Goal: Check status: Check status

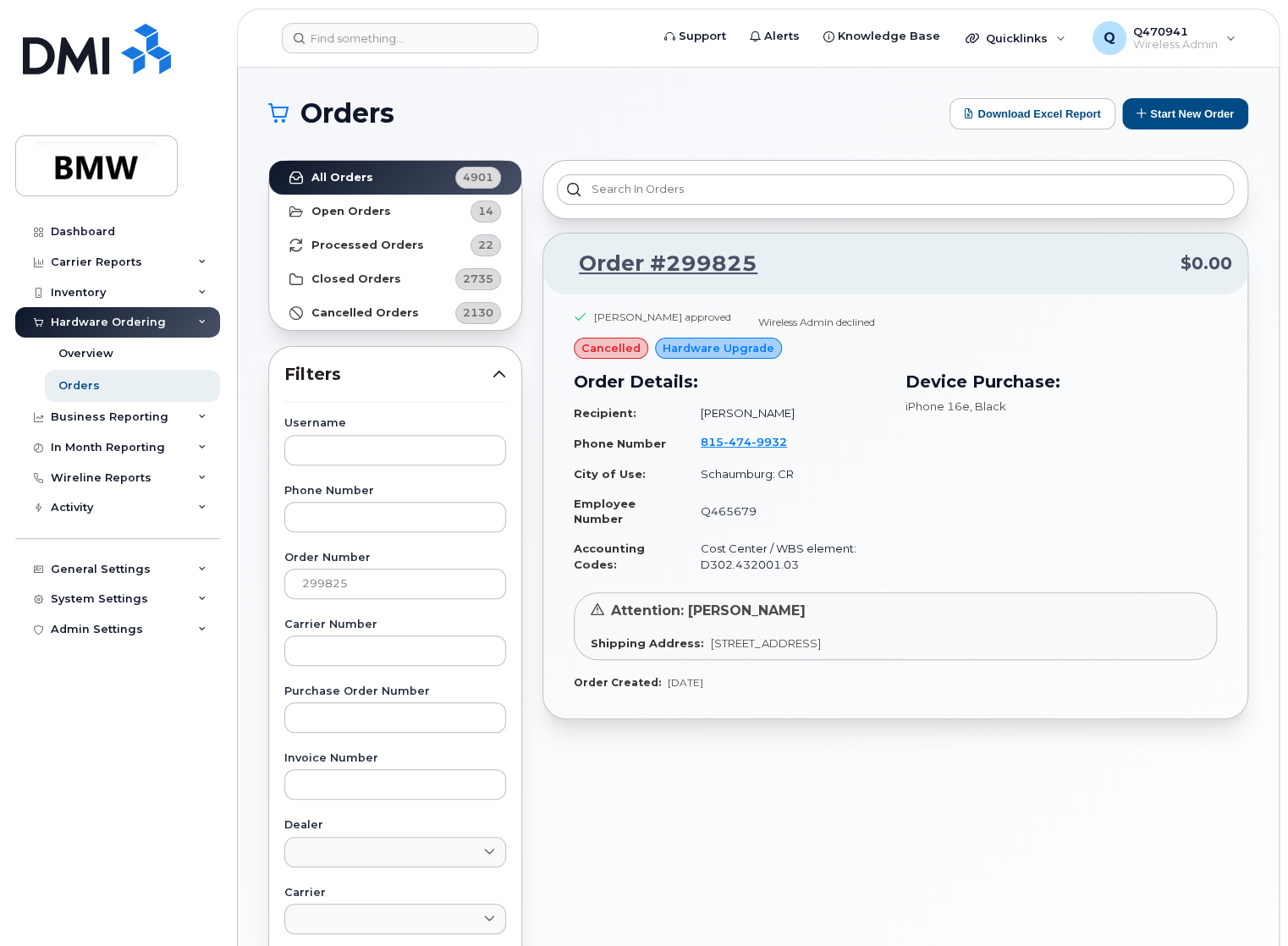
click at [99, 14] on div "Dashboard Carrier Reports Monthly Billing Data Pooling Average Costing Accounti…" at bounding box center [114, 473] width 230 height 946
click at [72, 71] on img at bounding box center [97, 48] width 148 height 51
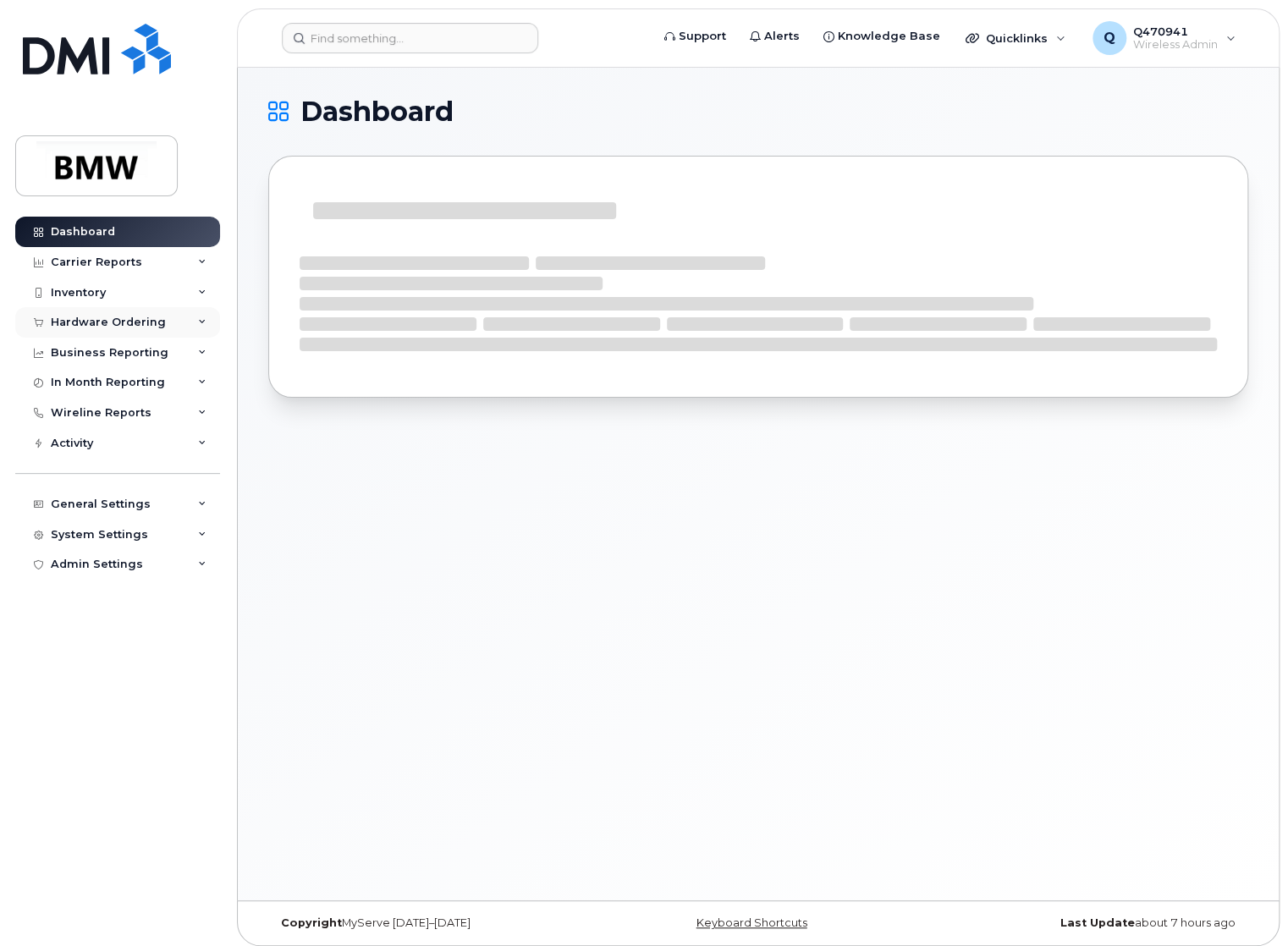
click at [142, 322] on div "Hardware Ordering" at bounding box center [109, 322] width 115 height 14
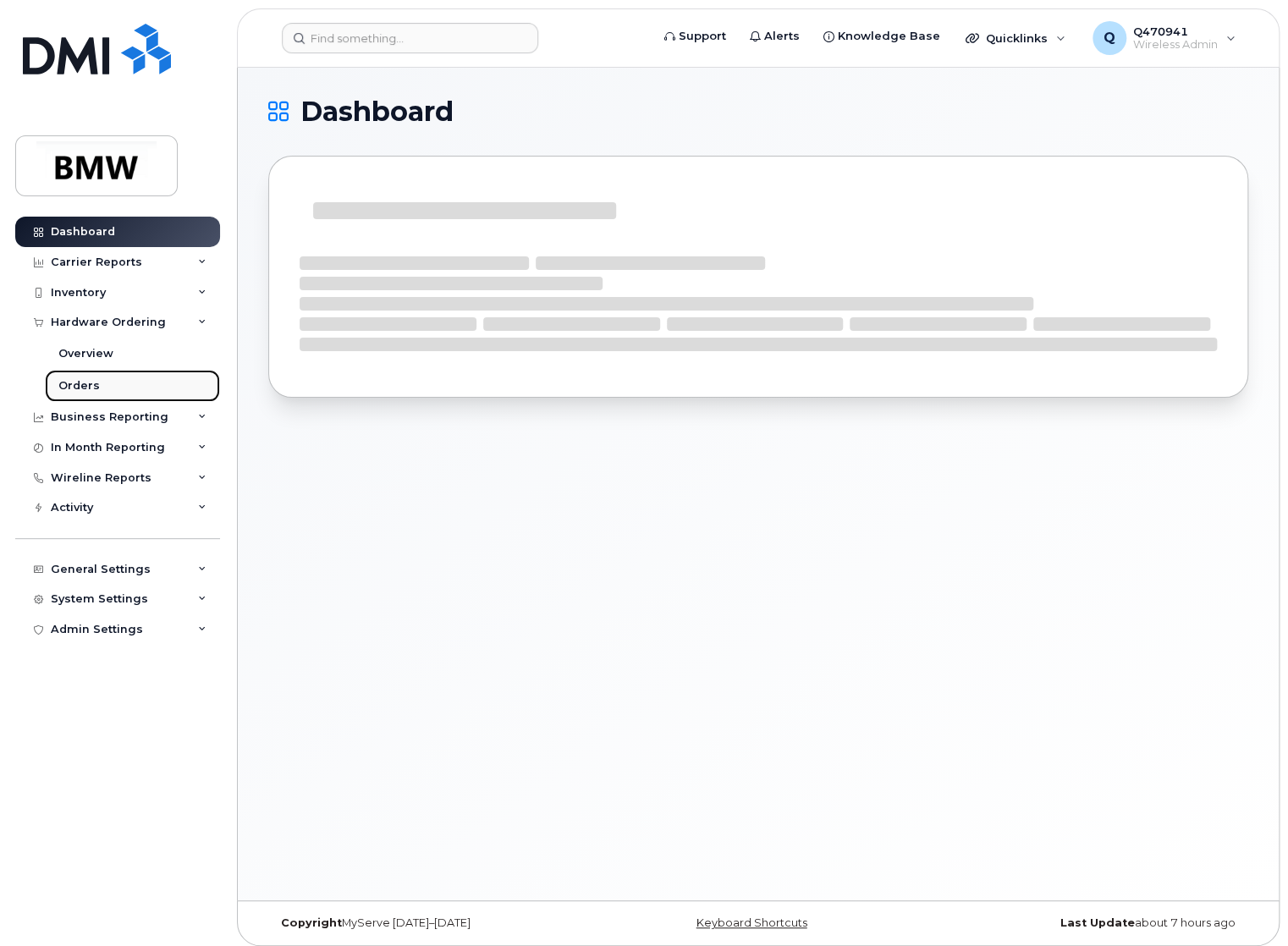
click at [115, 390] on link "Orders" at bounding box center [132, 386] width 175 height 33
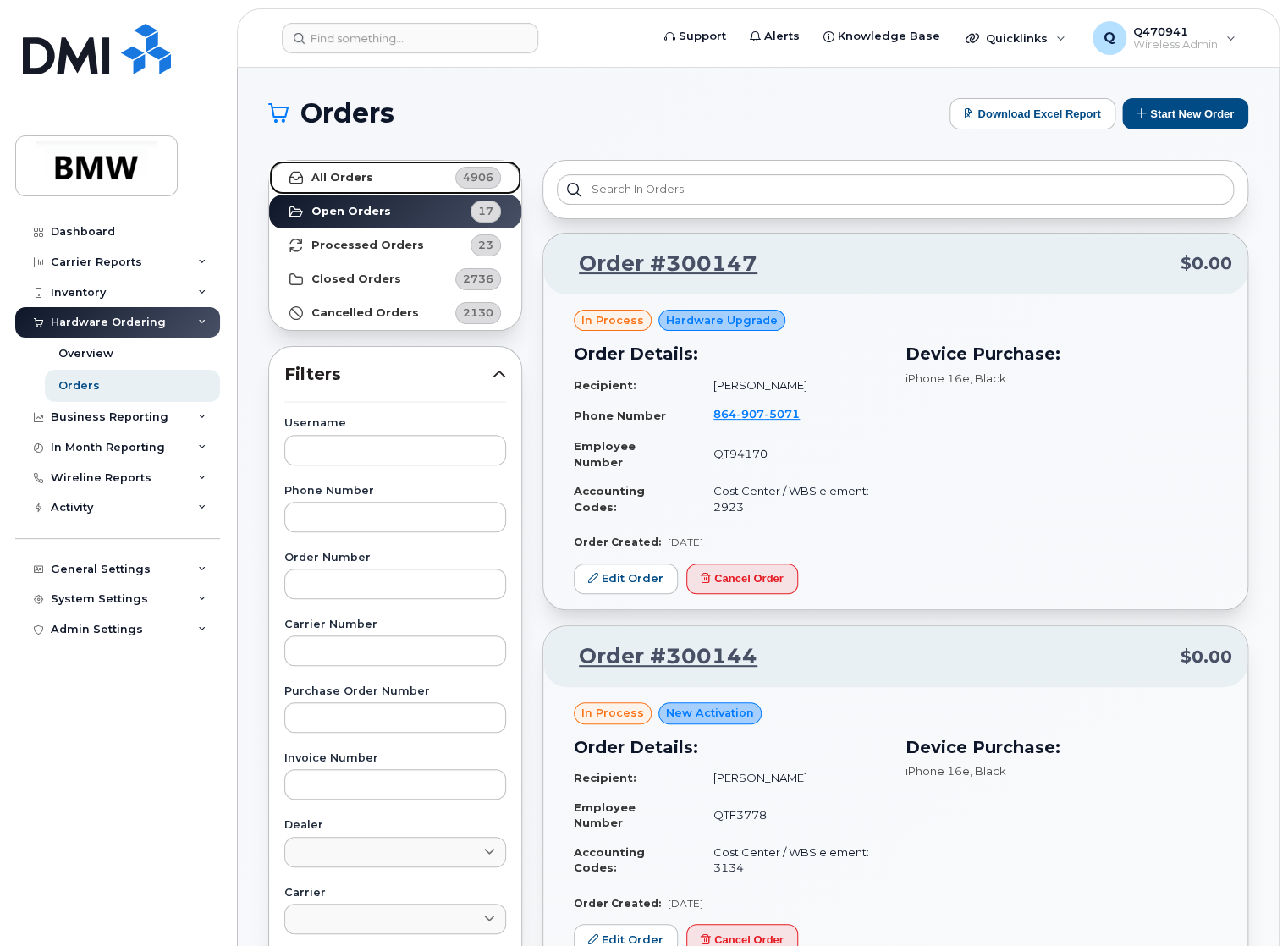
click at [406, 182] on link "All Orders 4906" at bounding box center [395, 177] width 252 height 33
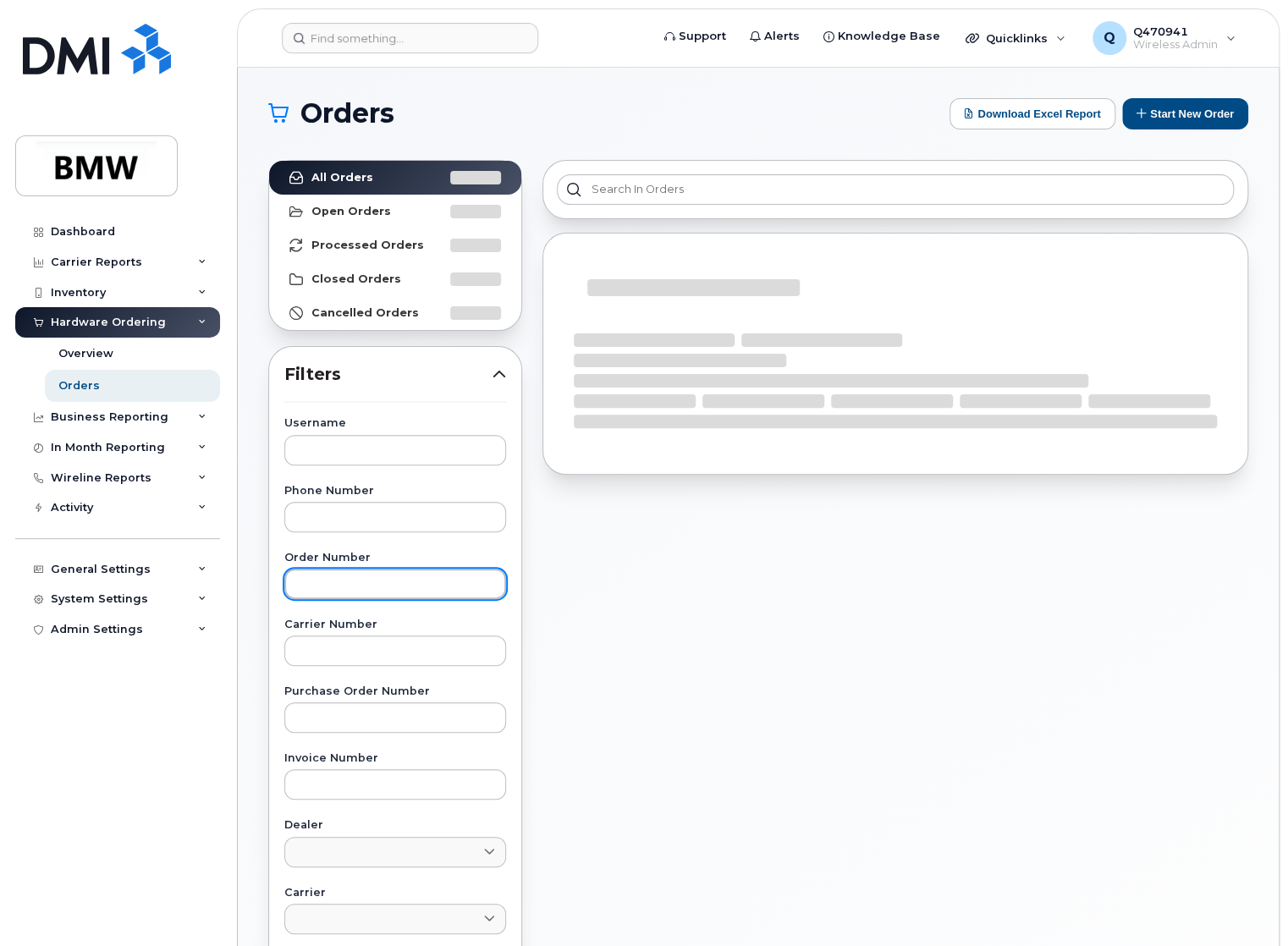
click at [375, 587] on input "text" at bounding box center [395, 584] width 222 height 31
paste input "299706"
type input "299706"
